Goal: Check status: Check status

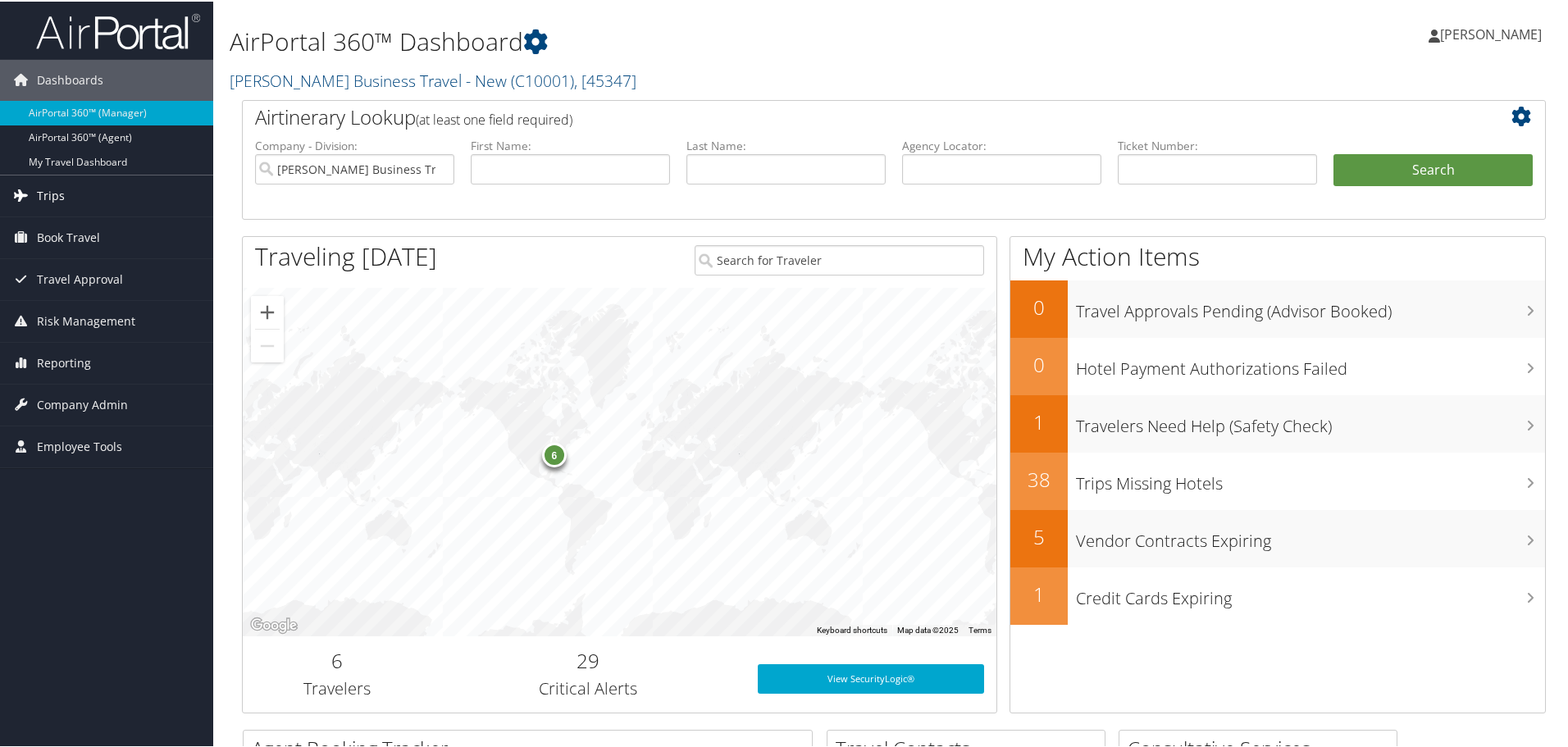
click at [60, 191] on span "Trips" at bounding box center [50, 193] width 28 height 41
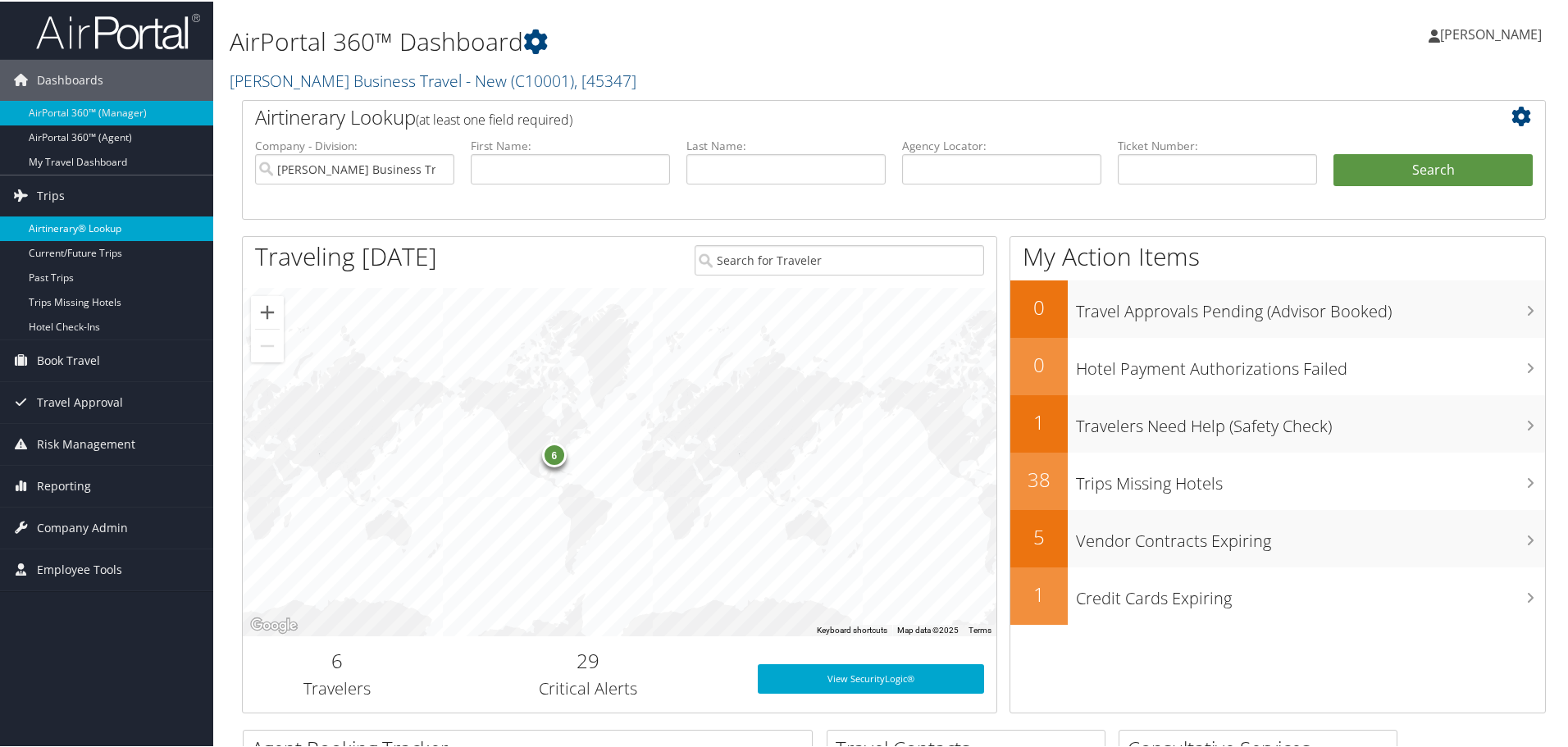
click at [59, 220] on link "Airtinerary® Lookup" at bounding box center [107, 226] width 214 height 25
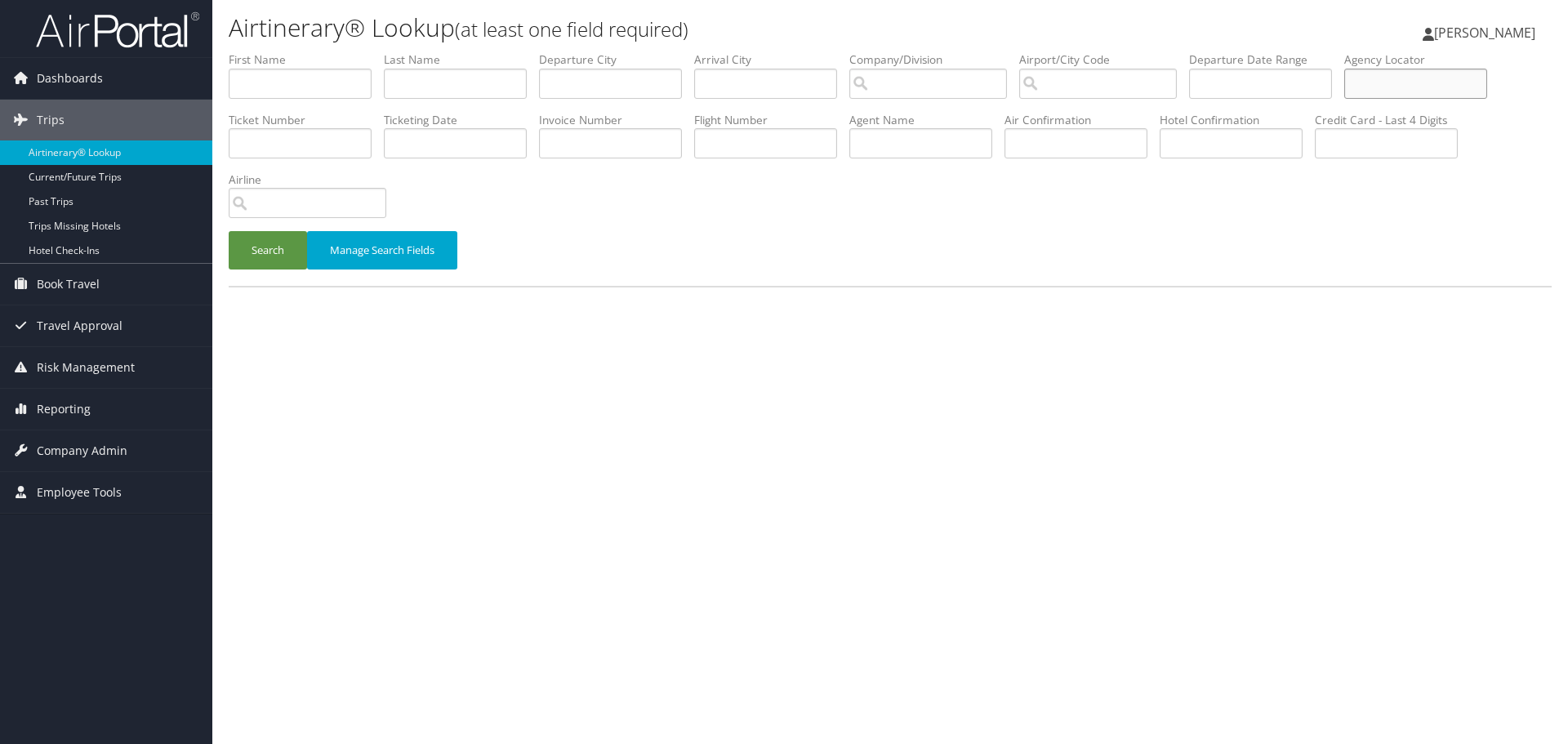
click at [1444, 87] on input "text" at bounding box center [1415, 83] width 143 height 30
type input "d37jn7"
click at [262, 250] on button "Search" at bounding box center [268, 250] width 78 height 38
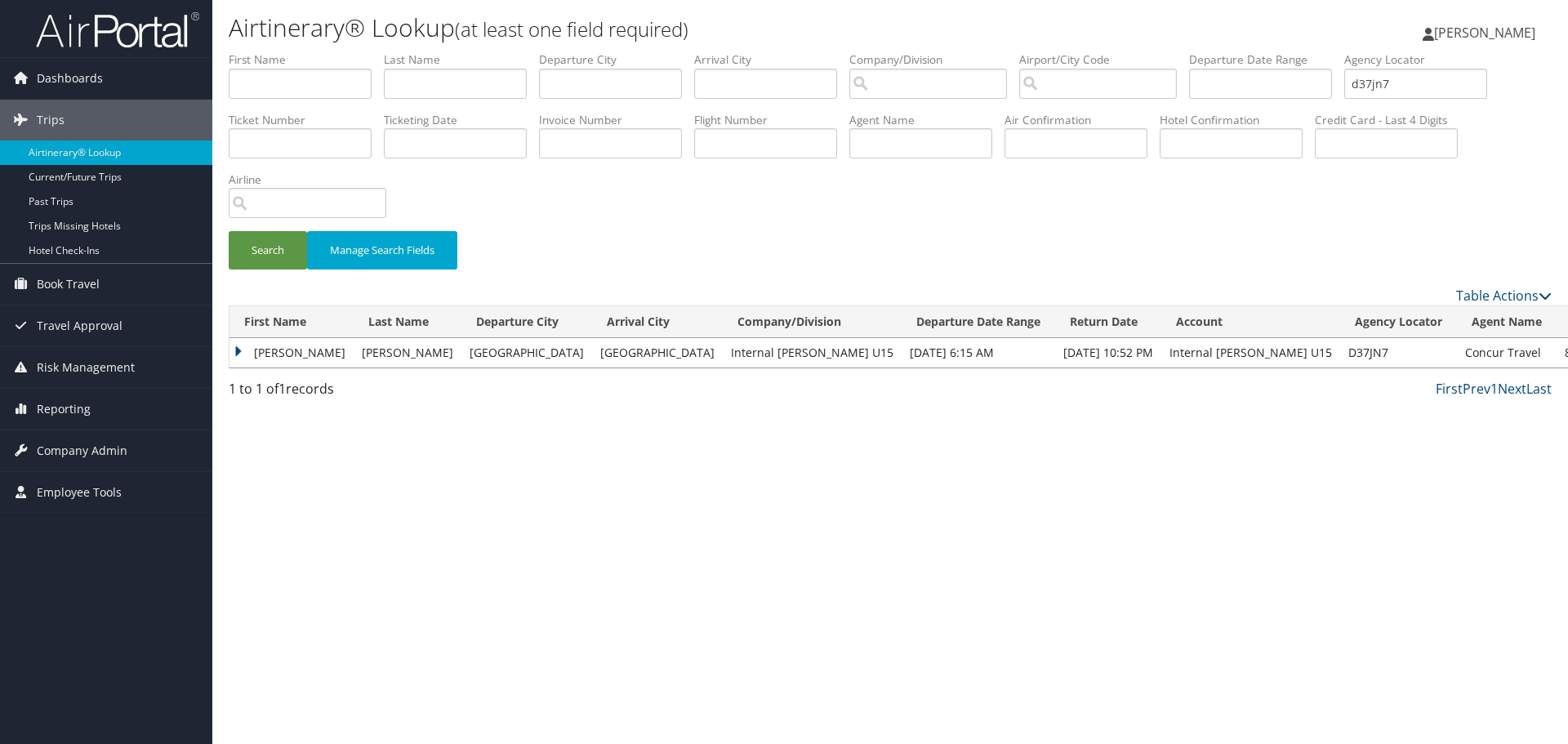
click at [237, 349] on td "CHRISTOPHER JAMES" at bounding box center [291, 352] width 125 height 29
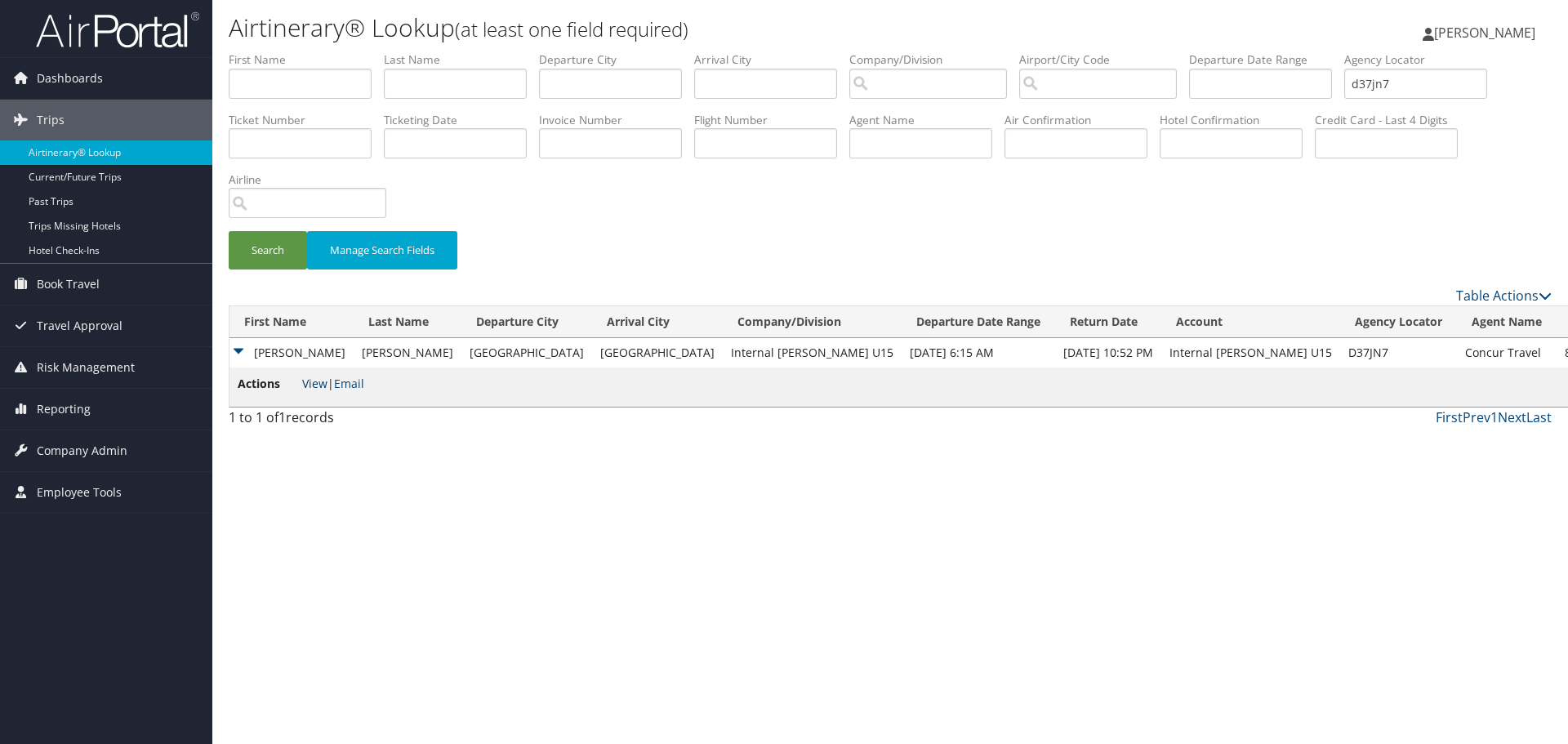
click at [312, 382] on link "View" at bounding box center [315, 382] width 25 height 15
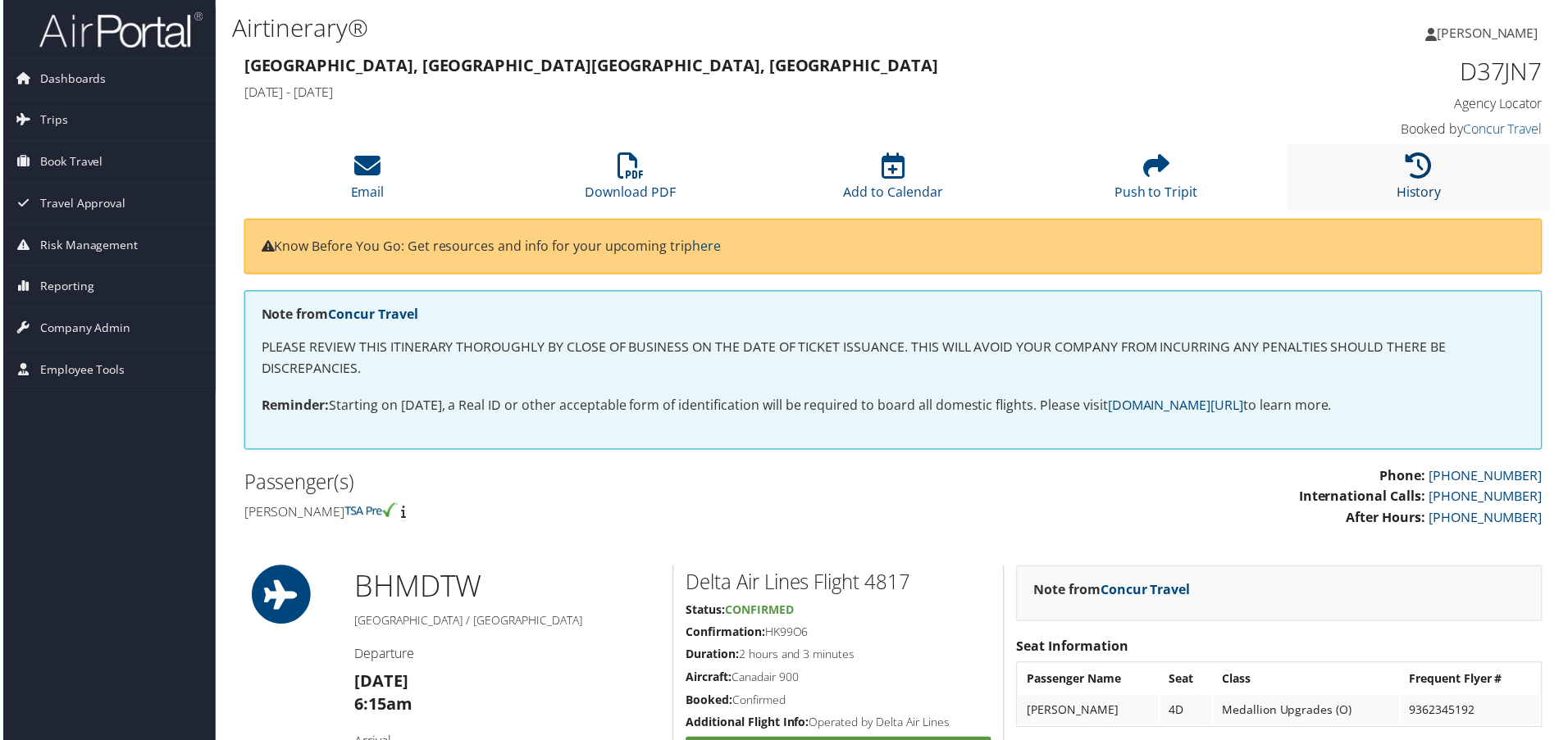
click at [1416, 167] on icon at bounding box center [1422, 166] width 26 height 26
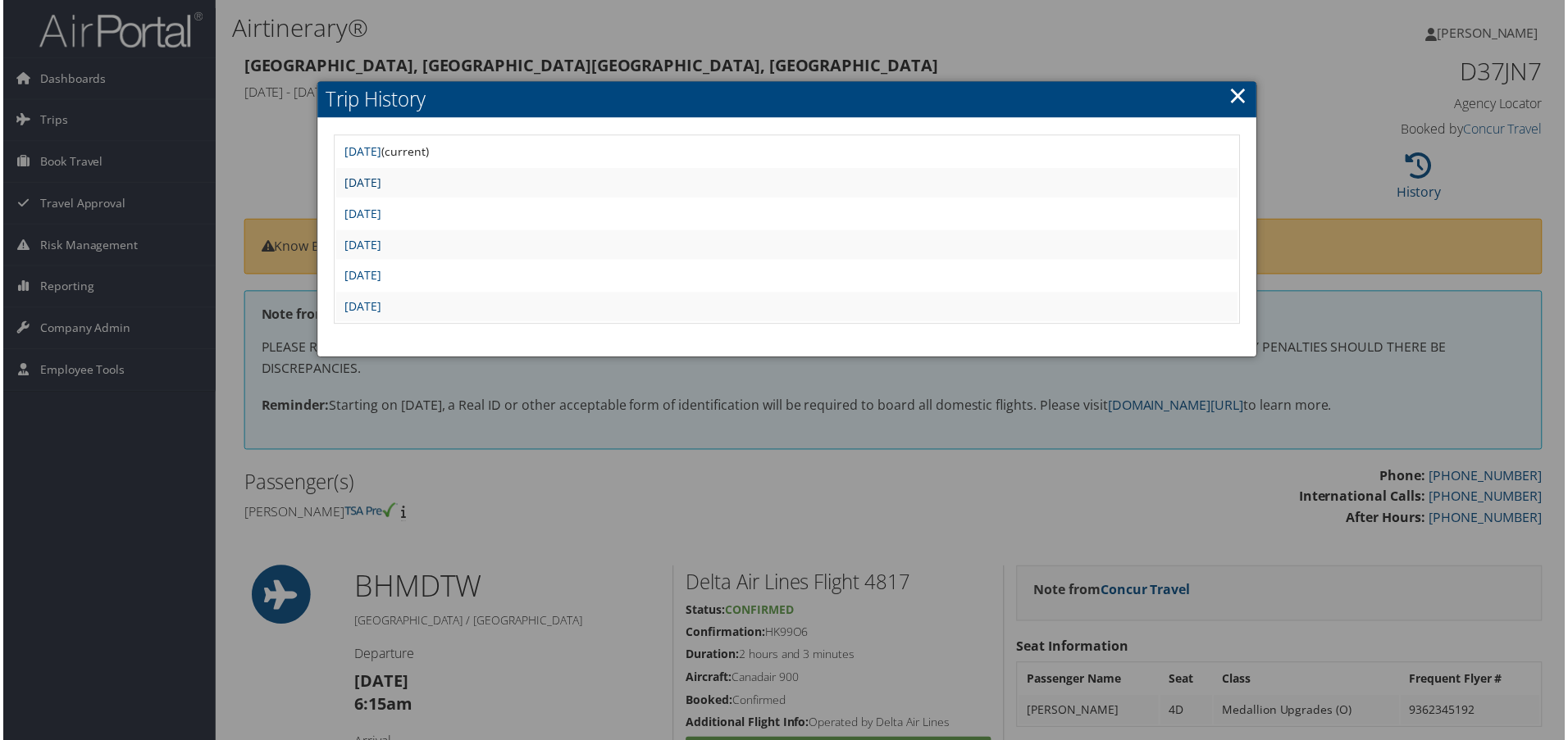
click at [380, 180] on link "Tue Sep 30 07:36:13 MDT 2025" at bounding box center [361, 182] width 37 height 16
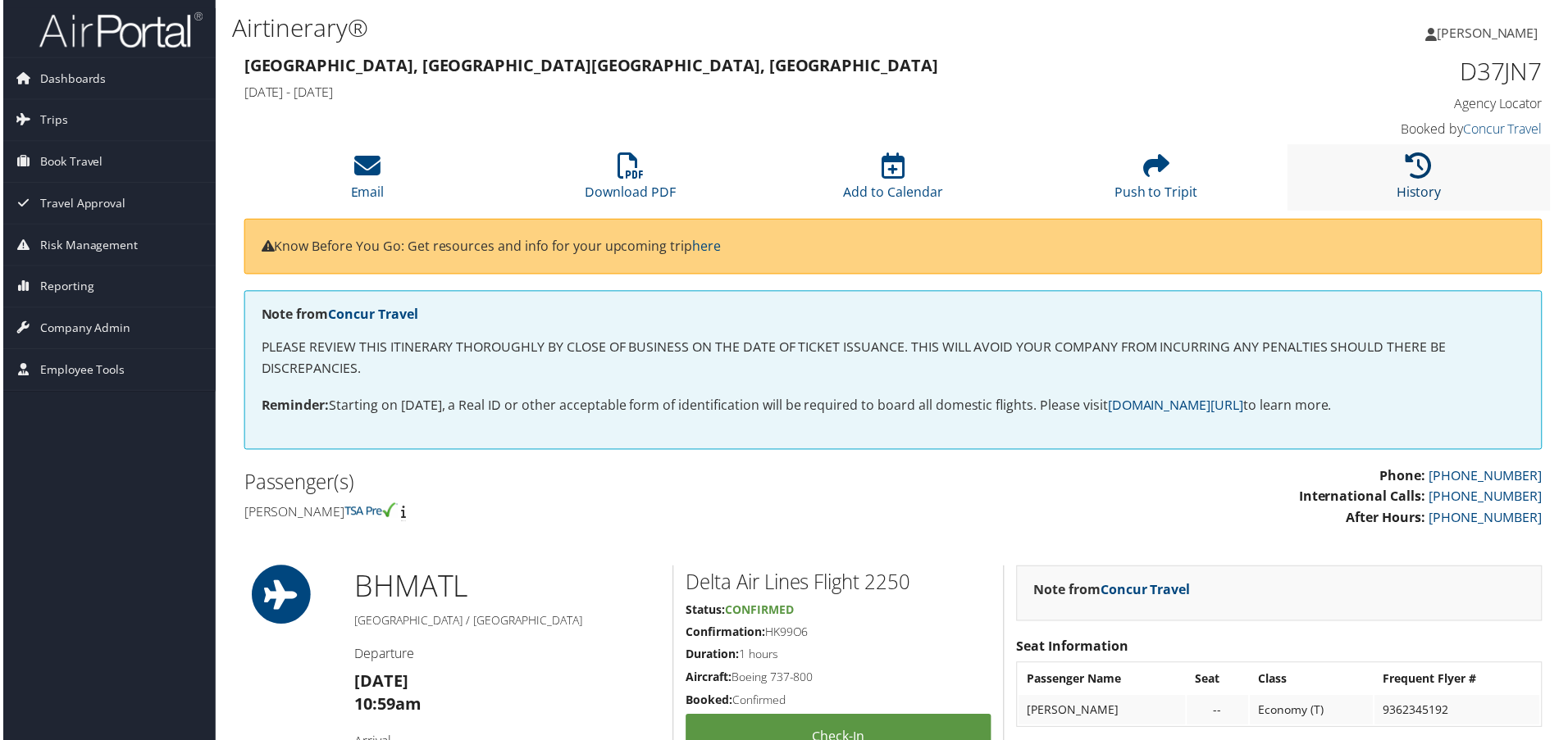
click at [1409, 173] on icon at bounding box center [1422, 166] width 26 height 26
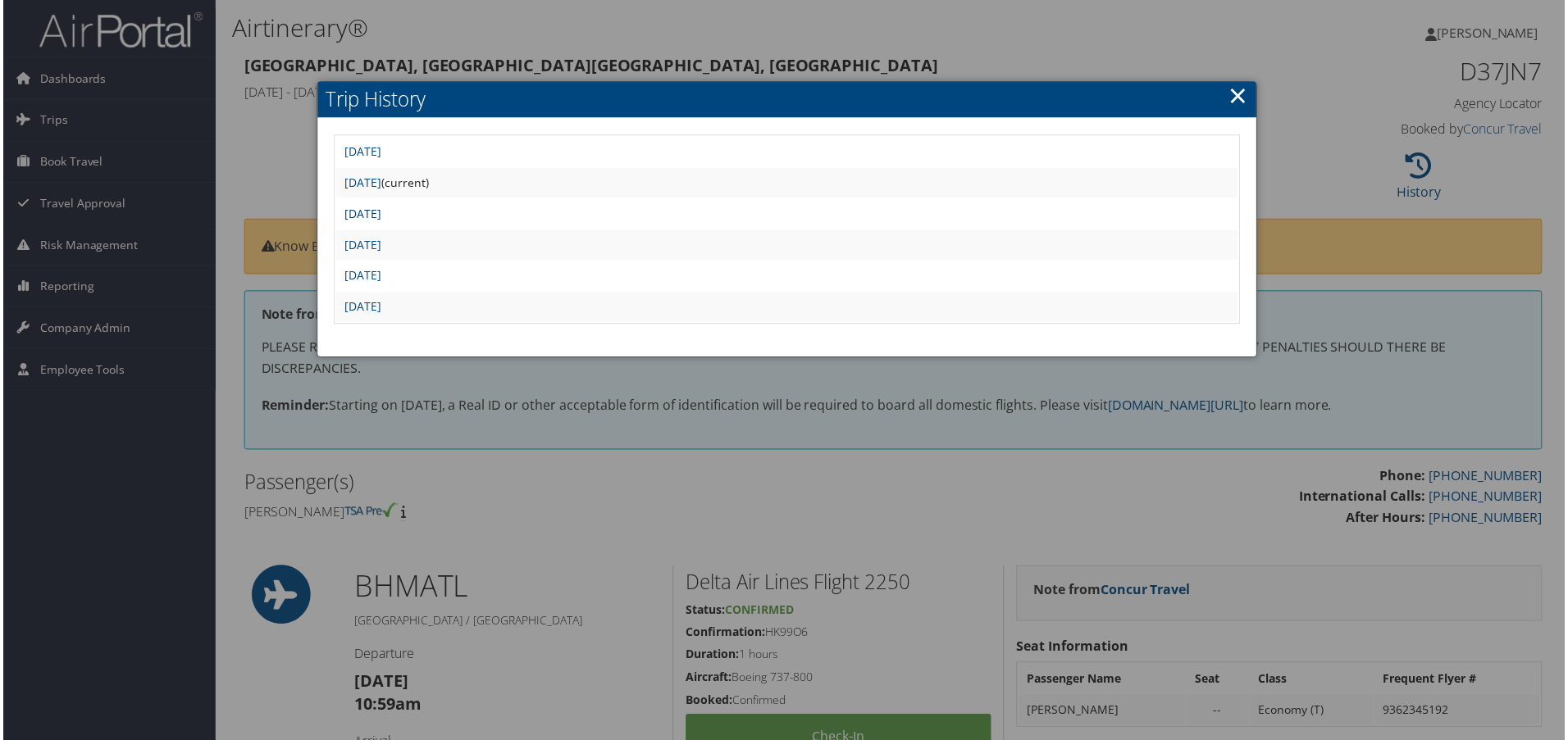
click at [380, 214] on link "Mon Sep 22 08:11:57 MDT 2025" at bounding box center [361, 214] width 37 height 16
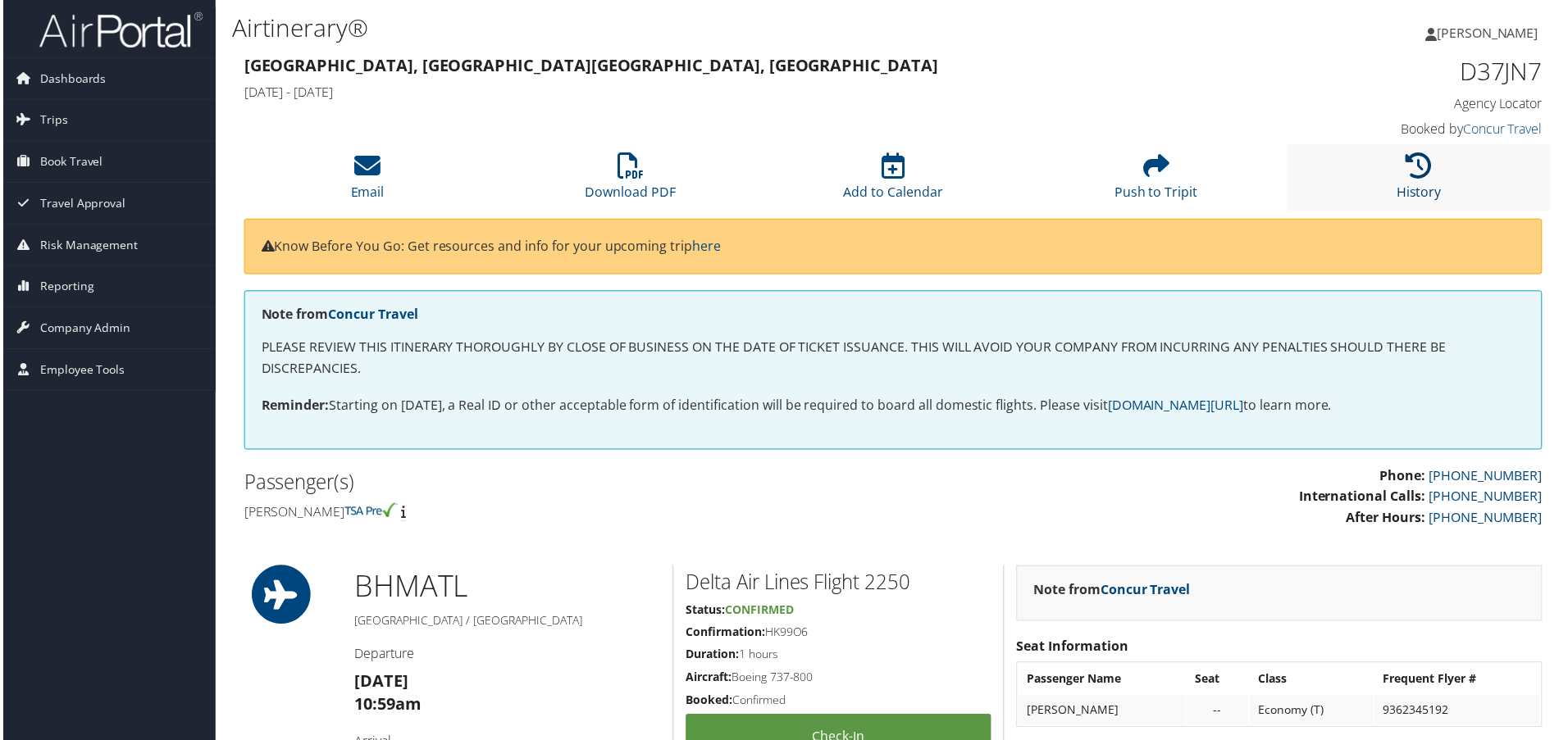
click at [1417, 170] on icon at bounding box center [1422, 166] width 26 height 26
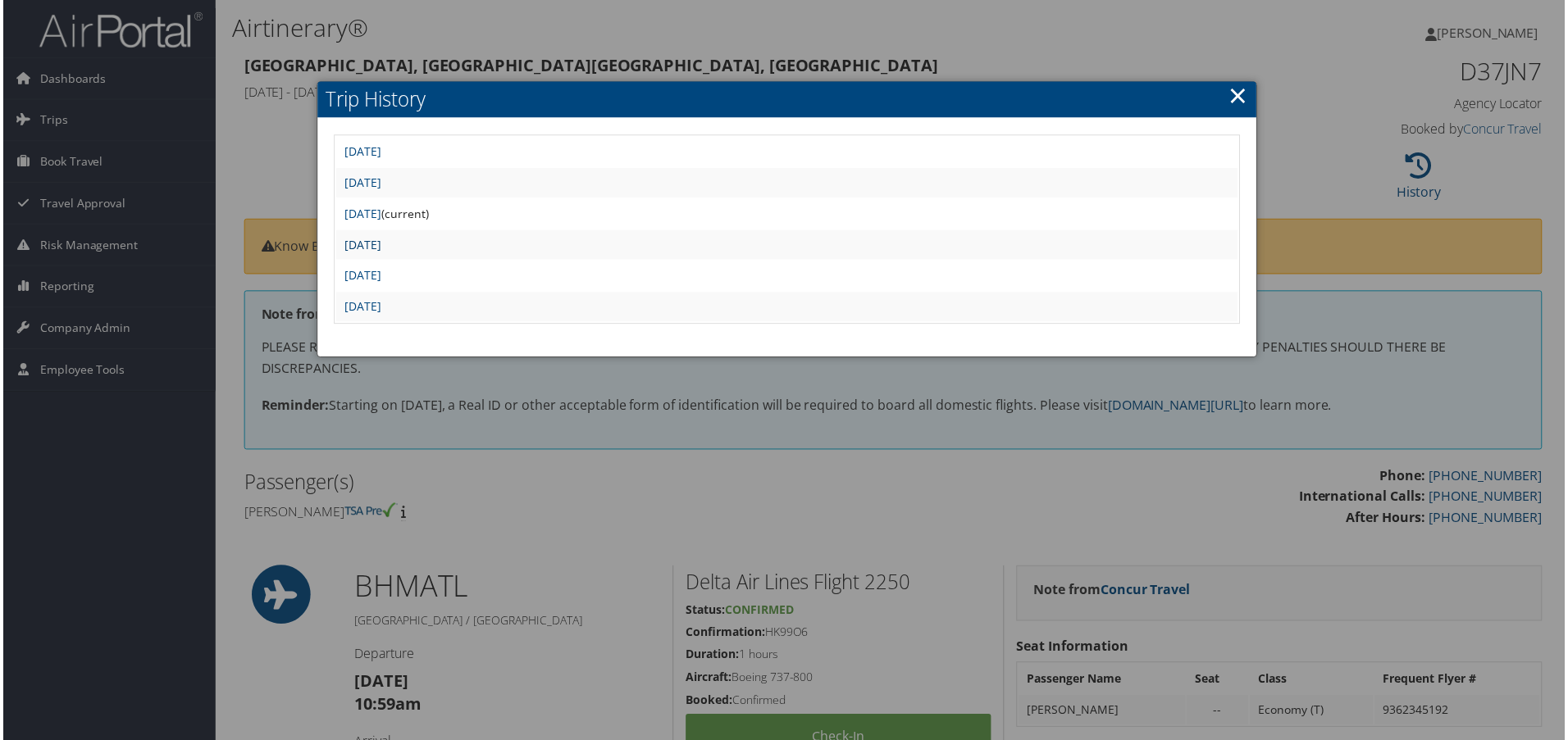
click at [380, 248] on link "[DATE]" at bounding box center [361, 245] width 37 height 16
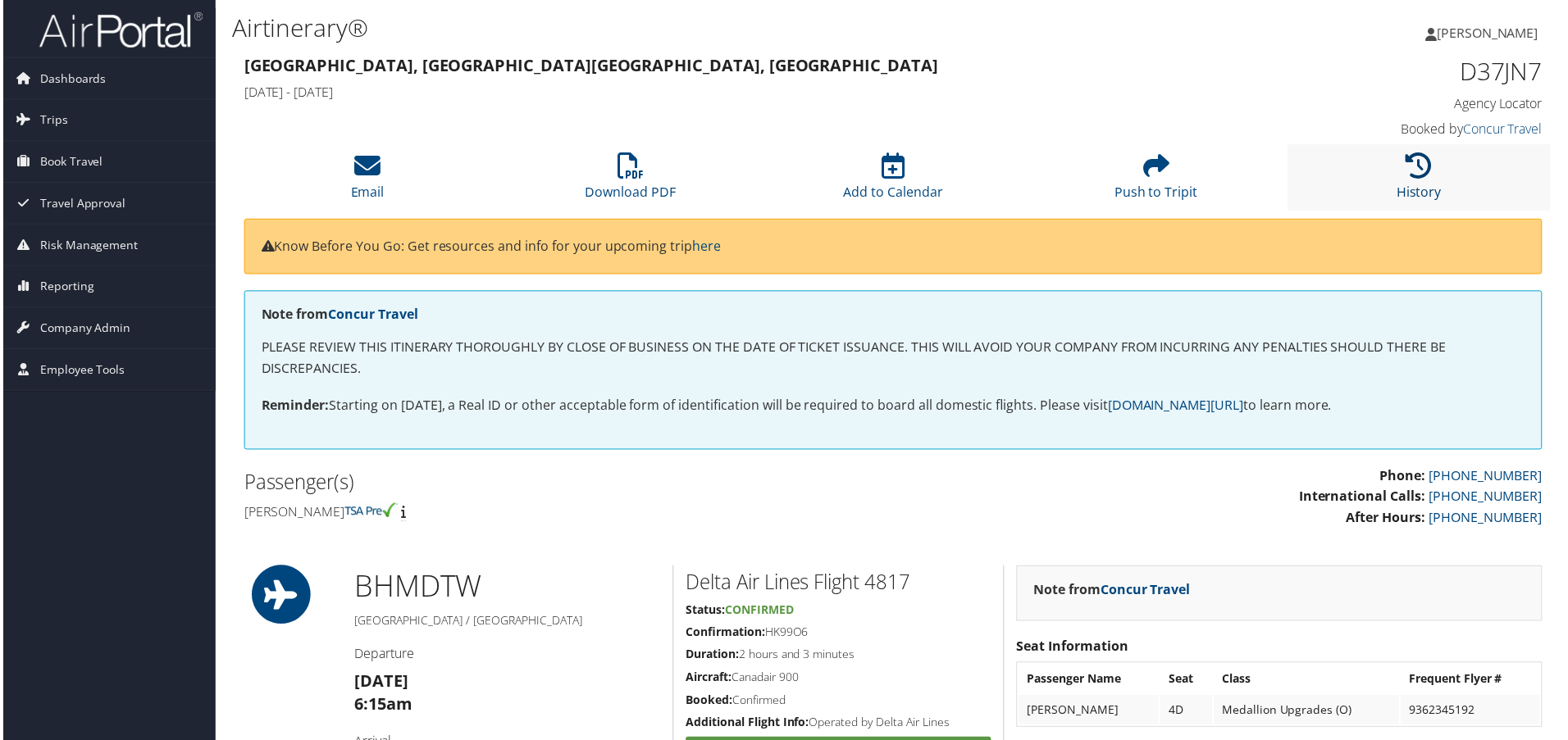
click at [1404, 184] on link "History" at bounding box center [1422, 182] width 45 height 39
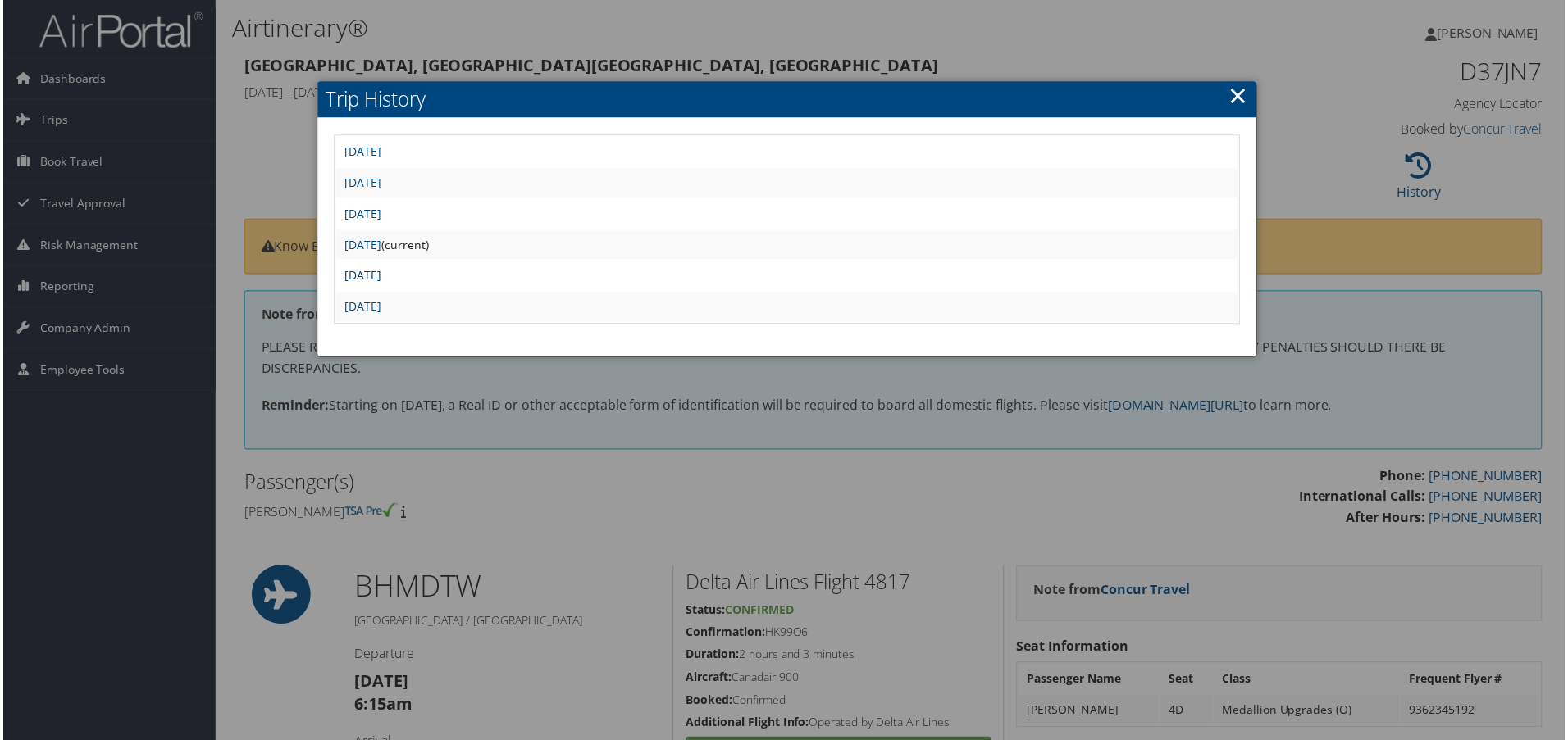
click at [380, 277] on link "[DATE]" at bounding box center [361, 276] width 37 height 16
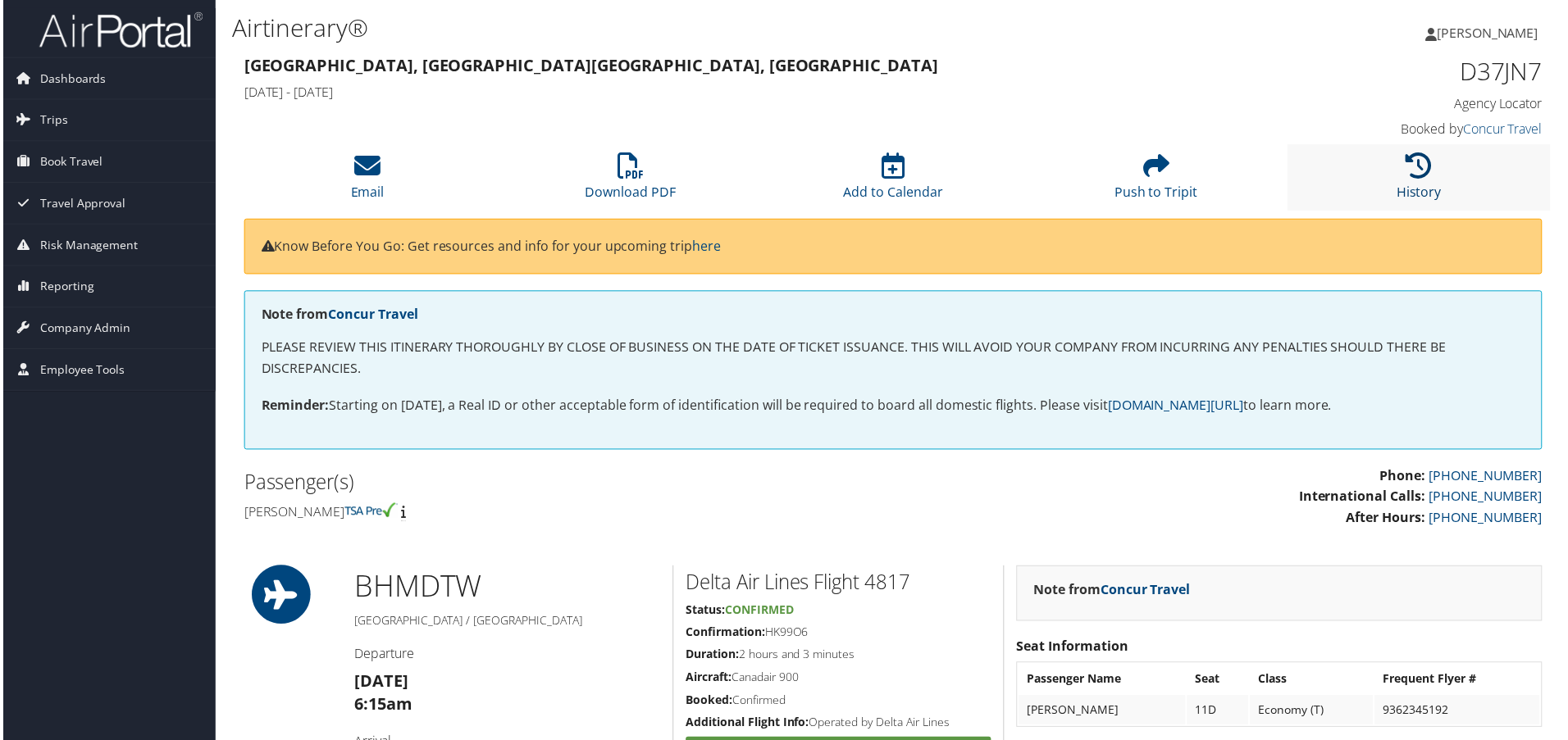
click at [1409, 168] on icon at bounding box center [1422, 166] width 26 height 26
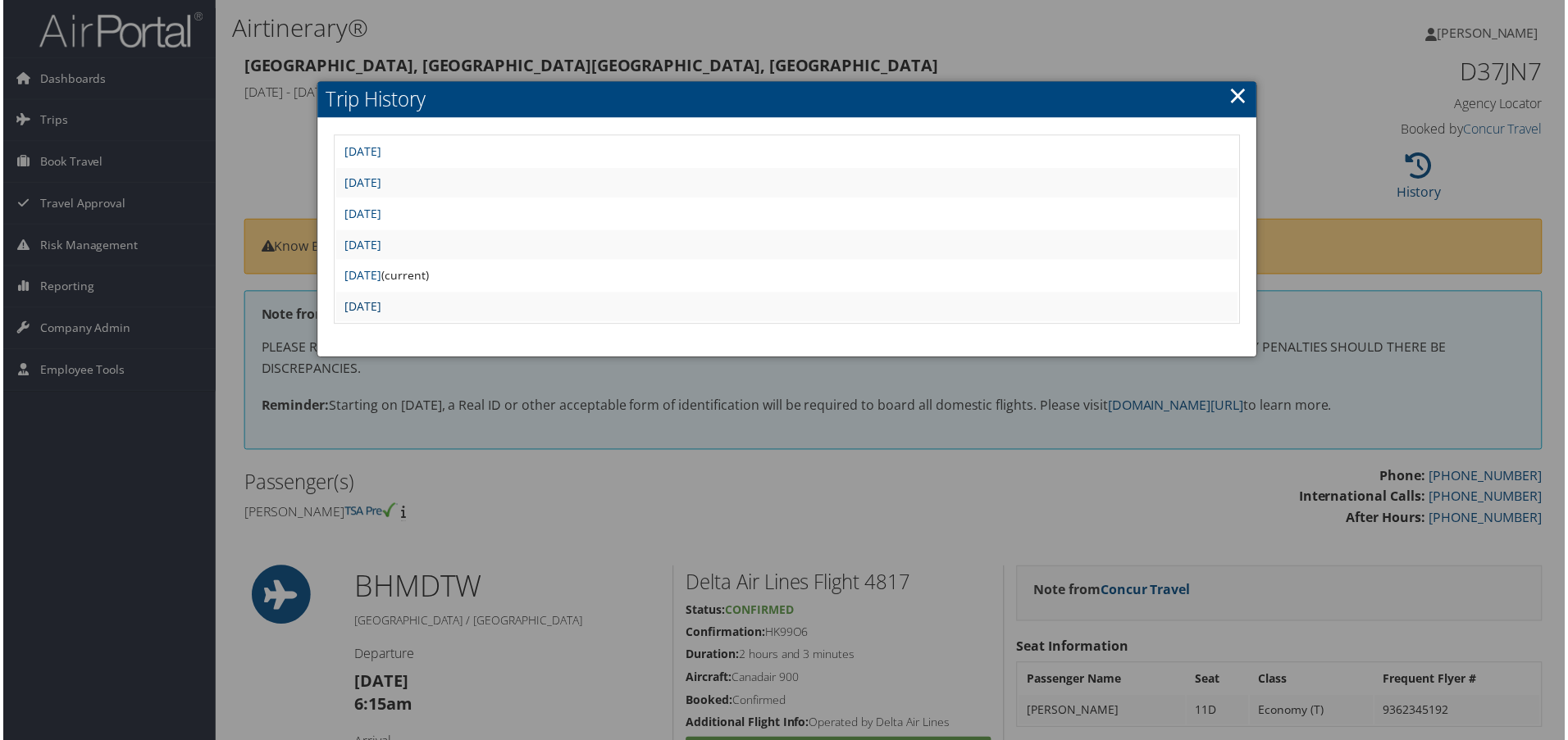
click at [380, 305] on link "[DATE]" at bounding box center [361, 307] width 37 height 16
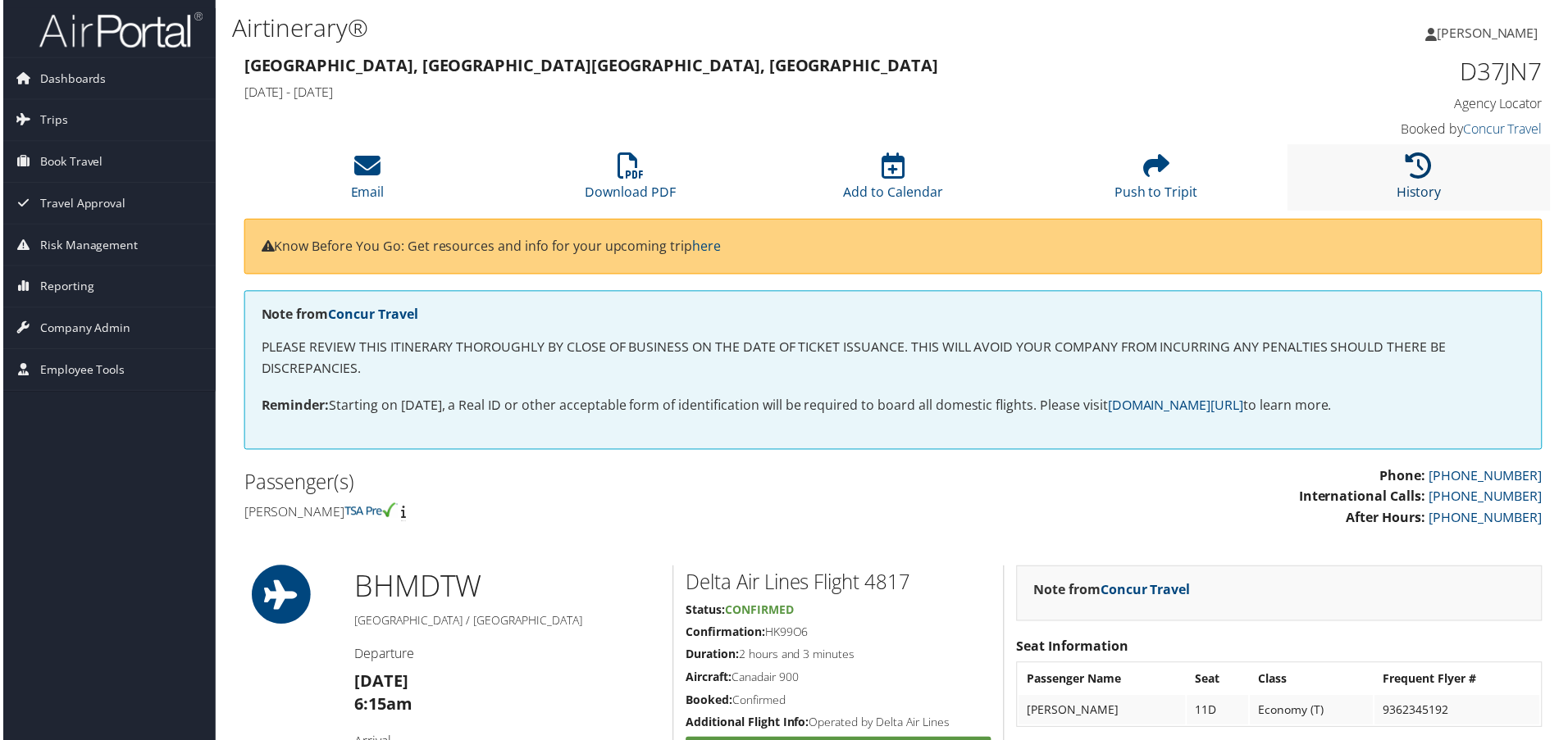
click at [1404, 183] on link "History" at bounding box center [1422, 182] width 45 height 39
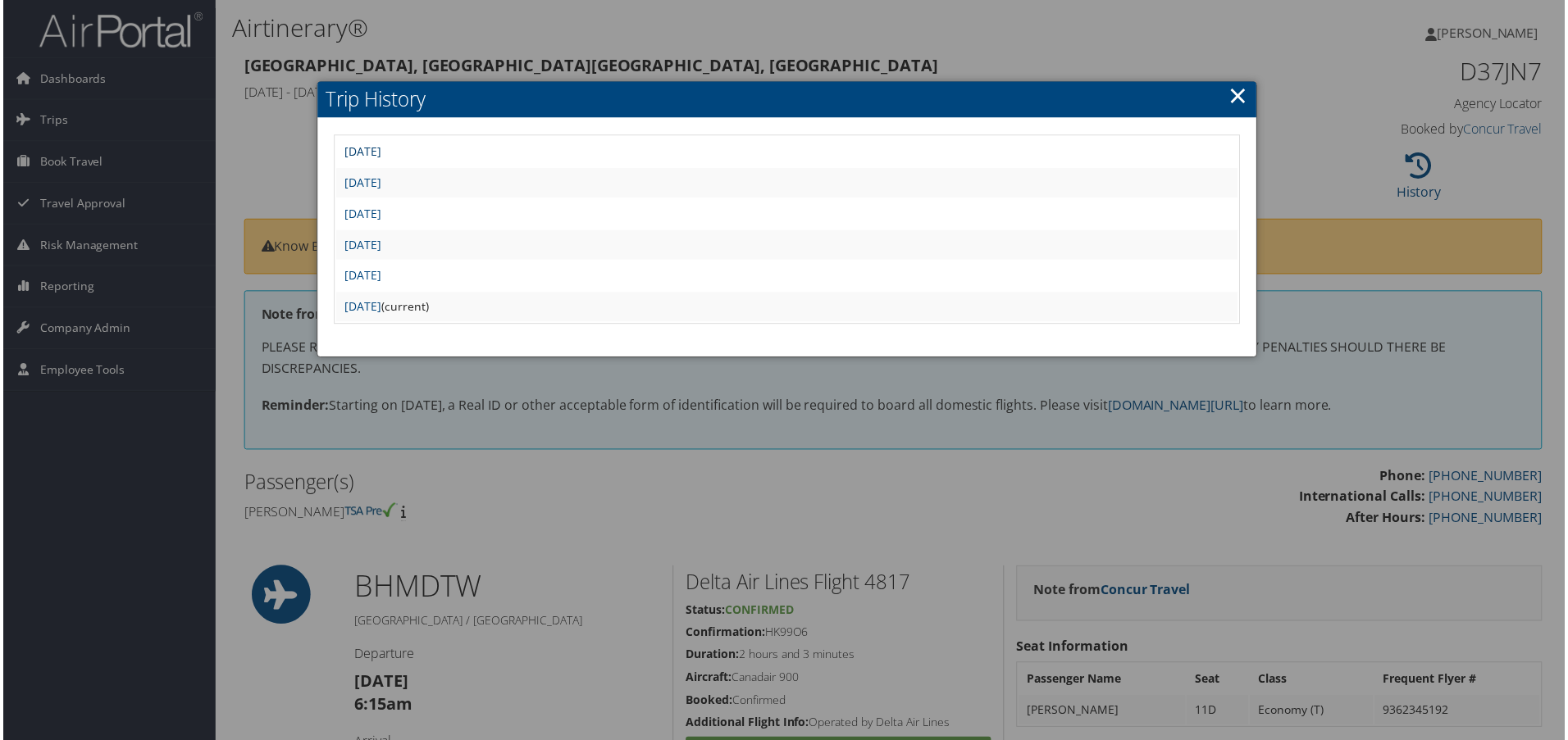
click at [380, 154] on link "[DATE]" at bounding box center [361, 151] width 37 height 16
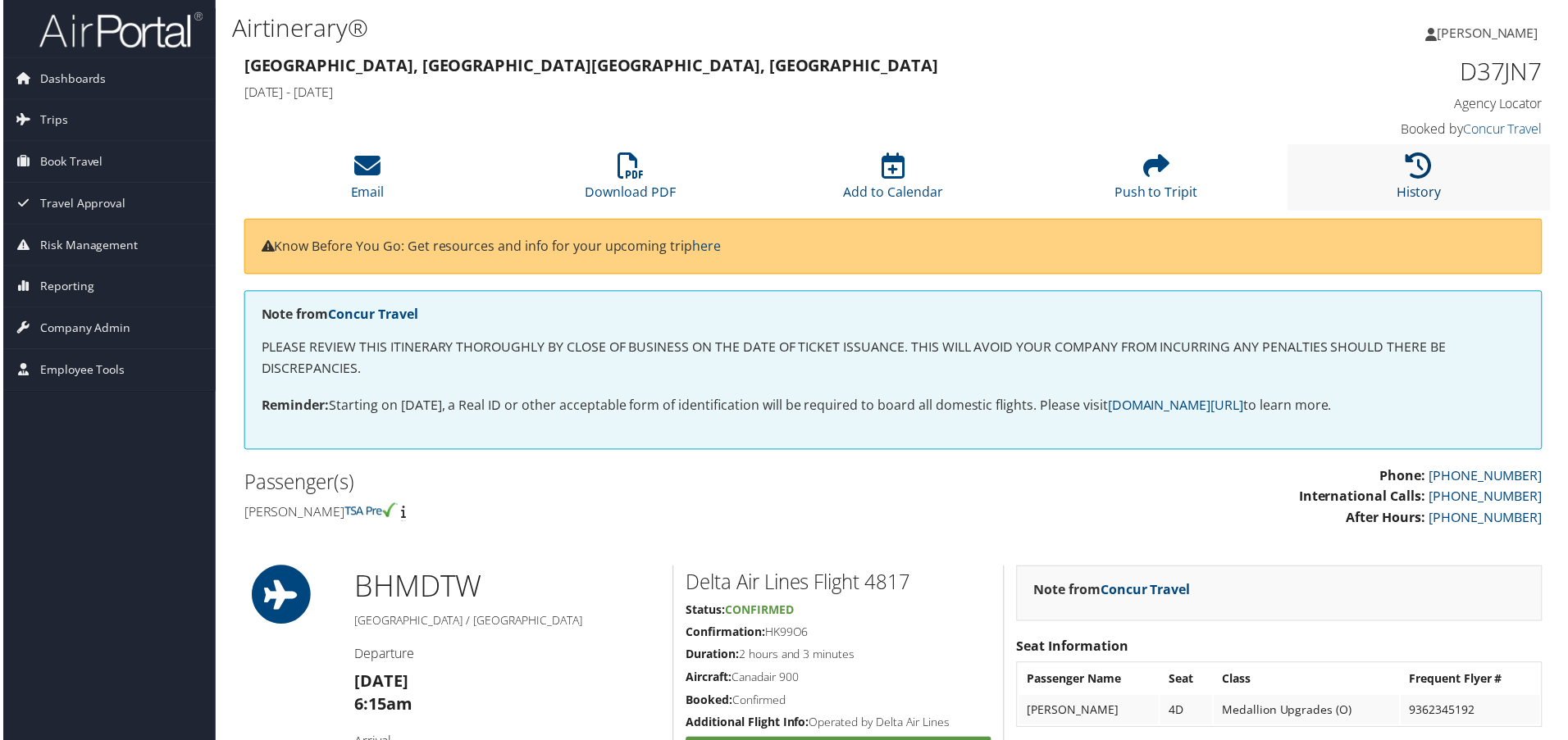
click at [1409, 176] on icon at bounding box center [1422, 166] width 26 height 26
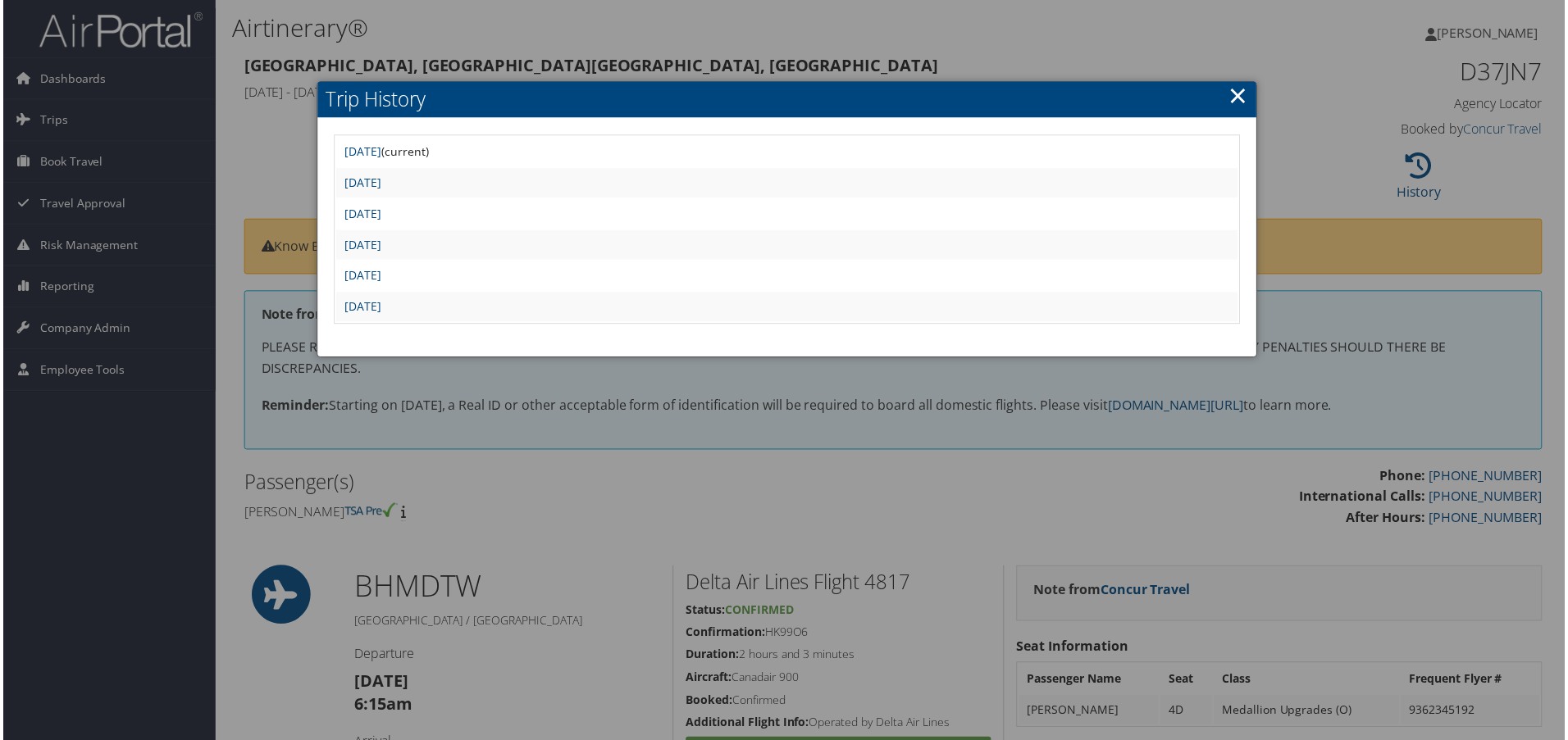
click at [1240, 101] on link "×" at bounding box center [1240, 96] width 19 height 33
